Goal: Use online tool/utility: Utilize a website feature to perform a specific function

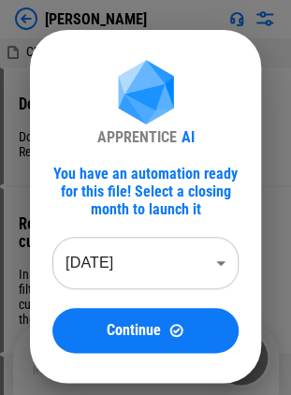
click at [51, 15] on div "APPRENTICE AI You have an automation ready for this file! Select a closing mont…" at bounding box center [145, 206] width 291 height 413
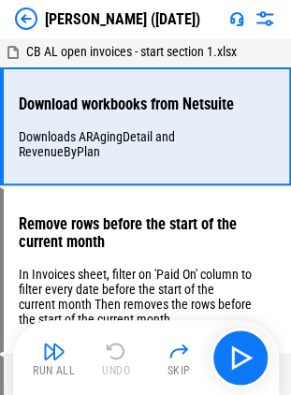
click at [15, 14] on img at bounding box center [26, 18] width 22 height 22
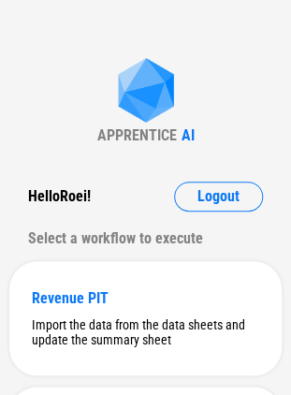
scroll to position [482, 0]
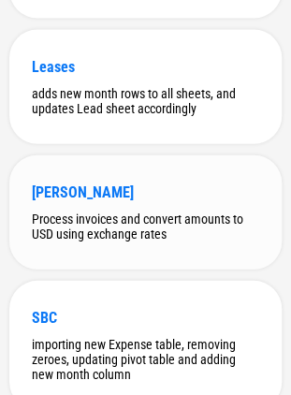
click at [177, 221] on div "Process invoices and convert amounts to USD using exchange rates" at bounding box center [145, 227] width 227 height 30
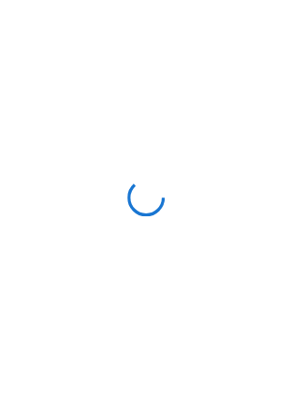
scroll to position [0, 0]
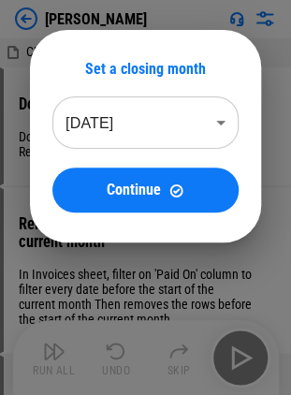
click at [168, 107] on body "[PERSON_NAME] AL open invoices - start section 1.xlsx Download workbooks from N…" at bounding box center [145, 197] width 291 height 395
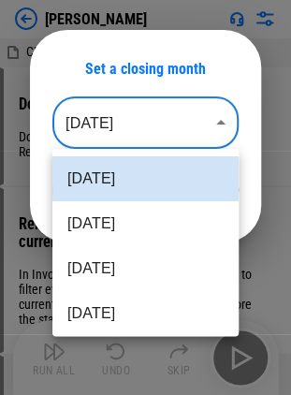
click at [137, 268] on li "Jul 2025" at bounding box center [145, 268] width 186 height 45
type input "********"
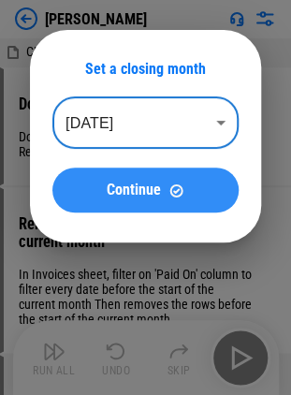
click at [170, 191] on img at bounding box center [176, 191] width 16 height 16
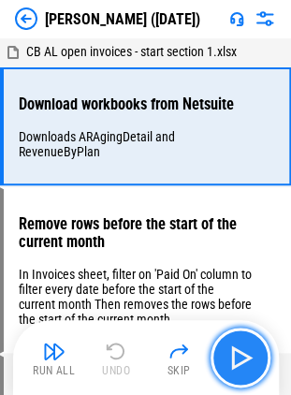
click at [240, 350] on img "button" at bounding box center [241, 358] width 30 height 30
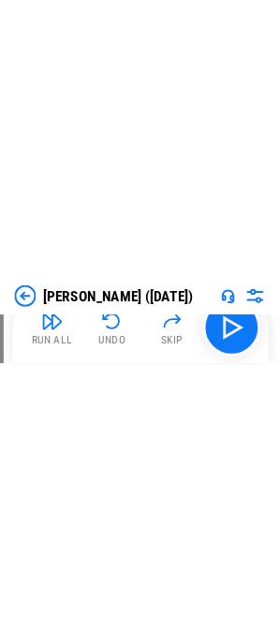
scroll to position [317, 0]
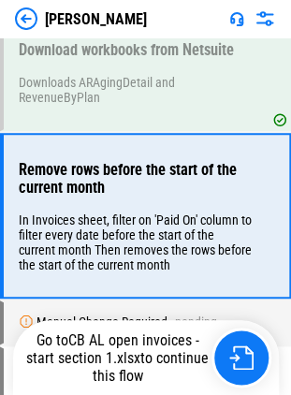
scroll to position [75, 0]
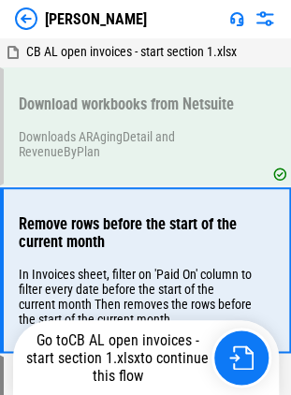
scroll to position [75, 0]
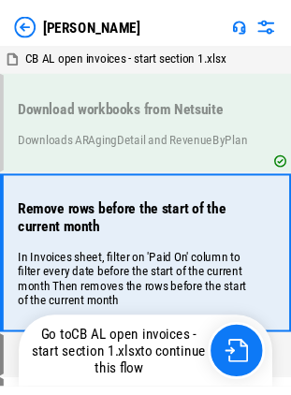
scroll to position [88, 0]
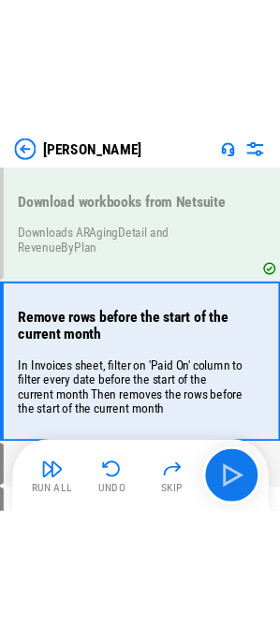
scroll to position [67, 0]
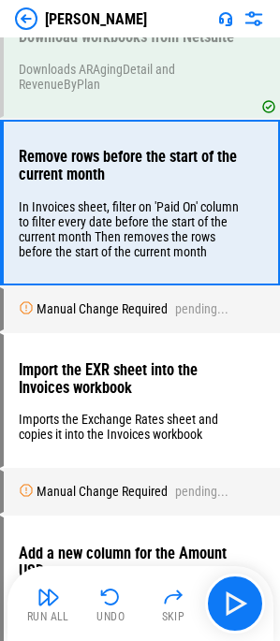
click at [10, 17] on div "[PERSON_NAME]" at bounding box center [140, 18] width 280 height 37
click at [22, 12] on img at bounding box center [26, 18] width 22 height 22
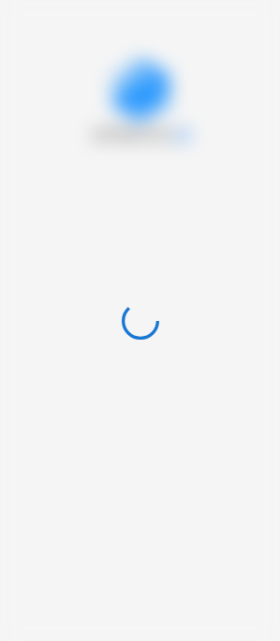
scroll to position [0, 0]
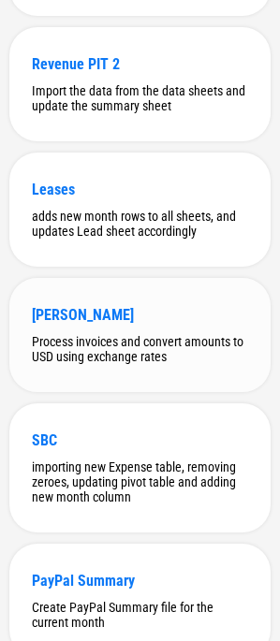
click at [137, 347] on div "Process invoices and convert amounts to USD using exchange rates" at bounding box center [140, 349] width 216 height 30
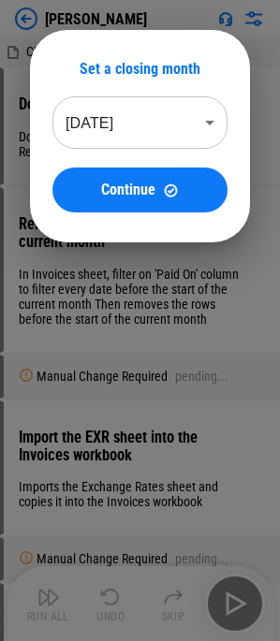
click at [106, 122] on body "[PERSON_NAME] AL open invoices - start section 1.xlsx Download workbooks from N…" at bounding box center [140, 320] width 280 height 641
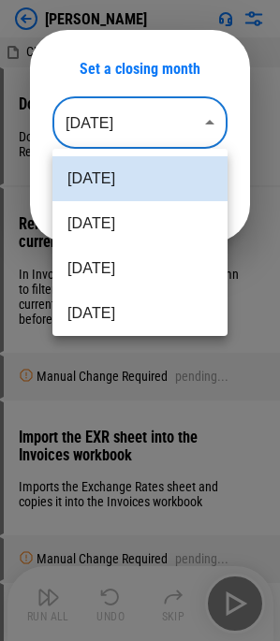
click at [87, 267] on li "[DATE]" at bounding box center [139, 268] width 175 height 45
type input "********"
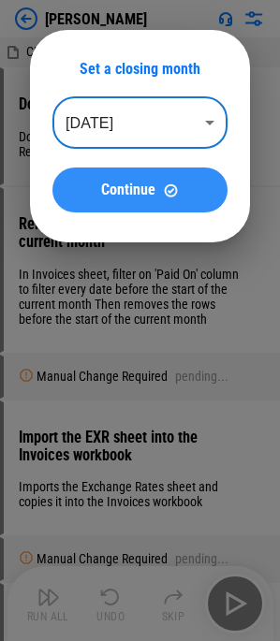
click at [140, 193] on span "Continue" at bounding box center [128, 190] width 54 height 15
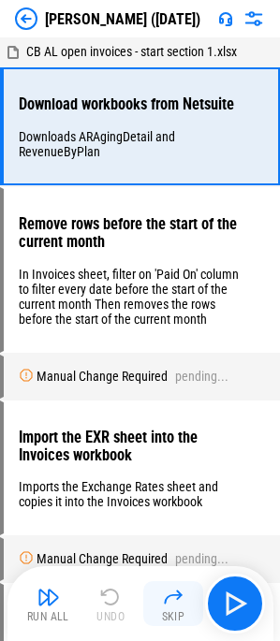
click at [177, 394] on img "button" at bounding box center [173, 597] width 22 height 22
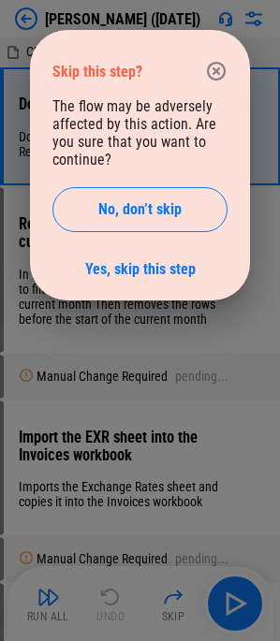
click at [207, 65] on icon "button" at bounding box center [216, 71] width 22 height 22
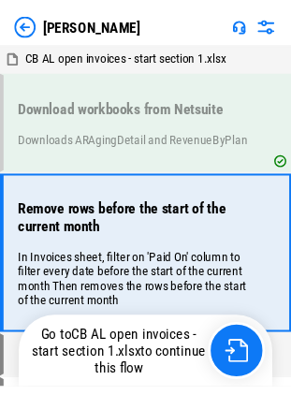
scroll to position [67, 0]
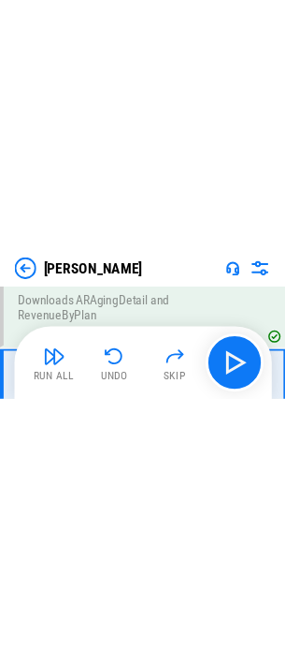
scroll to position [61, 0]
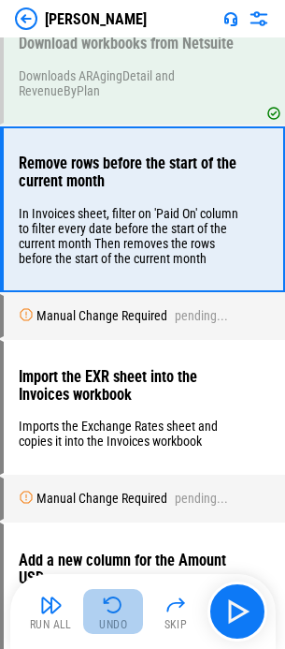
click at [123, 400] on img "button" at bounding box center [113, 604] width 22 height 22
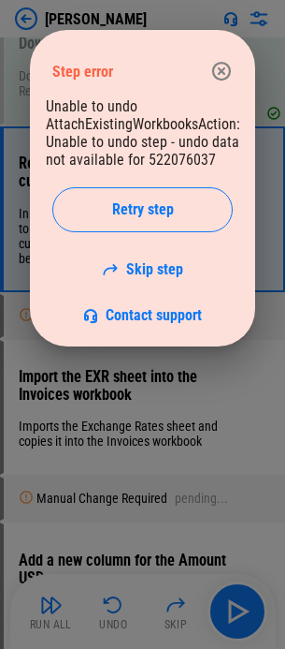
click at [226, 60] on icon "button" at bounding box center [222, 71] width 22 height 22
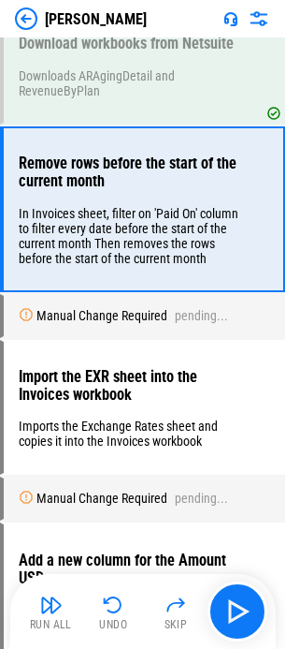
click at [41, 35] on div "[PERSON_NAME]" at bounding box center [142, 18] width 285 height 37
click at [31, 27] on img at bounding box center [26, 18] width 22 height 22
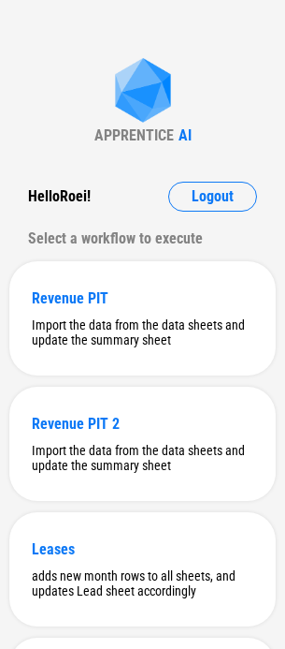
drag, startPoint x: 132, startPoint y: 86, endPoint x: 120, endPoint y: 135, distance: 50.2
click at [132, 89] on img at bounding box center [143, 92] width 75 height 68
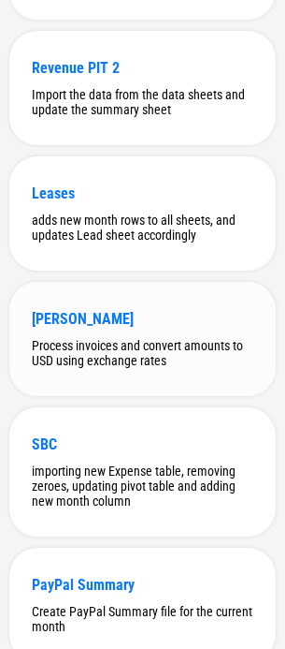
click at [55, 308] on div "Dunning Process invoices and convert amounts to USD using exchange rates" at bounding box center [142, 339] width 267 height 114
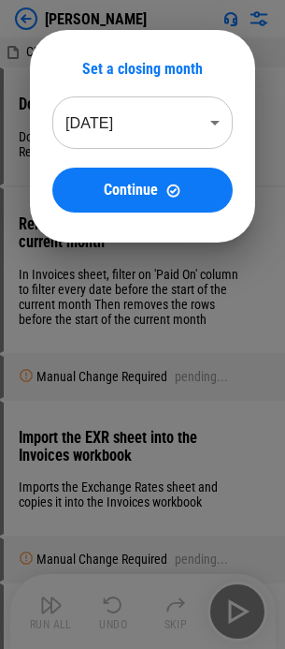
click at [170, 126] on body "Dunning CB AL open invoices - start section 1.xlsx Download workbooks from Nets…" at bounding box center [142, 324] width 285 height 649
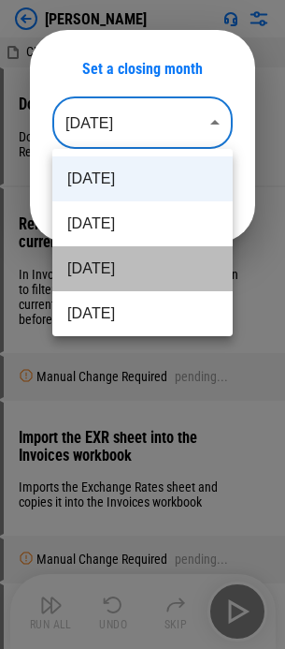
click at [153, 279] on li "Jul 2025" at bounding box center [142, 268] width 181 height 45
type input "********"
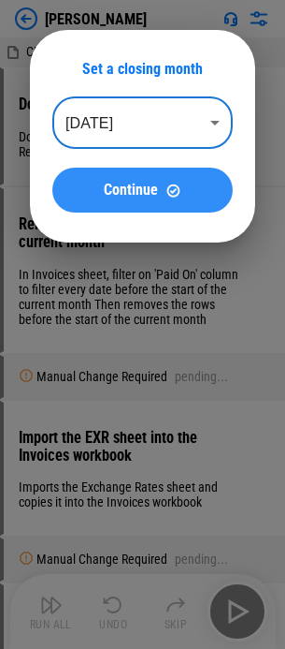
click at [141, 191] on span "Continue" at bounding box center [131, 190] width 54 height 15
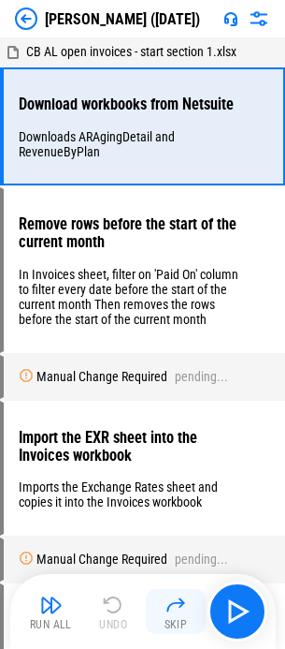
click at [170, 400] on div "Skip" at bounding box center [176, 624] width 23 height 11
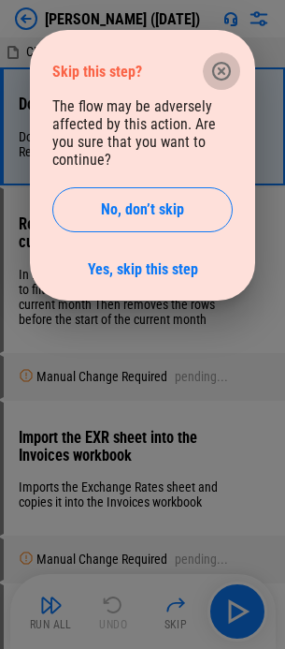
click at [221, 60] on button "button" at bounding box center [221, 70] width 37 height 37
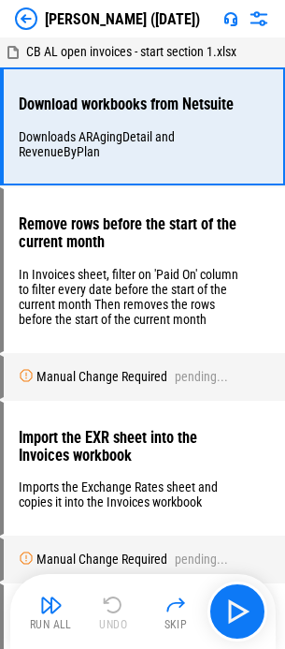
click at [25, 15] on img at bounding box center [26, 18] width 22 height 22
